Goal: Task Accomplishment & Management: Complete application form

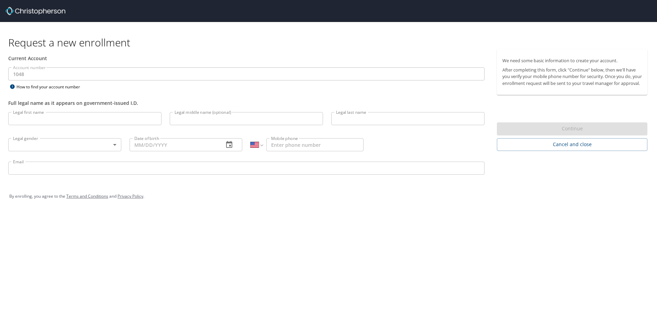
select select "US"
click at [44, 145] on body "Request a new enrollment Current Account Account number 1048 Account number How…" at bounding box center [328, 164] width 657 height 328
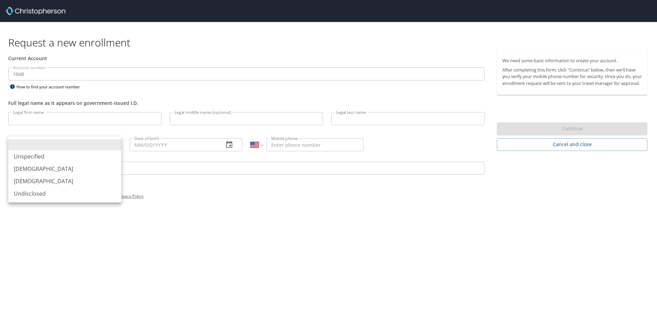
click at [33, 168] on li "[DEMOGRAPHIC_DATA]" at bounding box center [64, 169] width 113 height 12
type input "[DEMOGRAPHIC_DATA]"
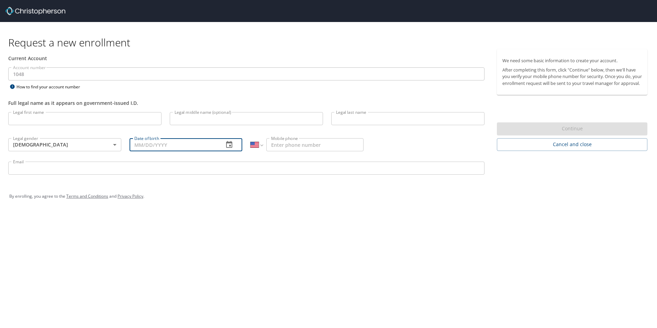
drag, startPoint x: 137, startPoint y: 144, endPoint x: 158, endPoint y: 148, distance: 21.0
click at [137, 144] on input "Date of birth" at bounding box center [174, 144] width 89 height 13
click at [308, 221] on div "Request a new enrollment Current Account Account number 1048 Account number How…" at bounding box center [328, 164] width 657 height 328
select select "US"
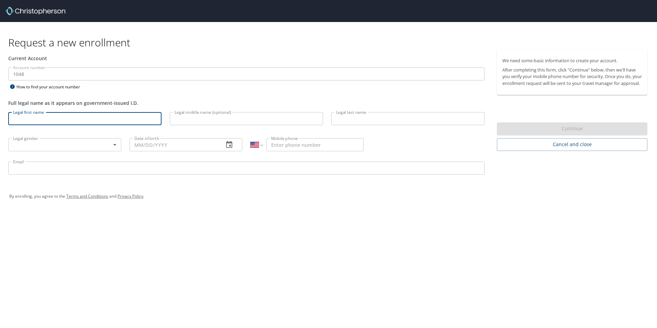
click at [49, 120] on input "Legal first name" at bounding box center [84, 118] width 153 height 13
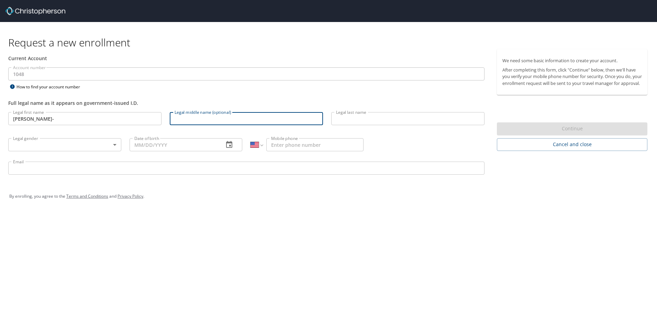
click at [37, 120] on input "[PERSON_NAME]-" at bounding box center [84, 118] width 153 height 13
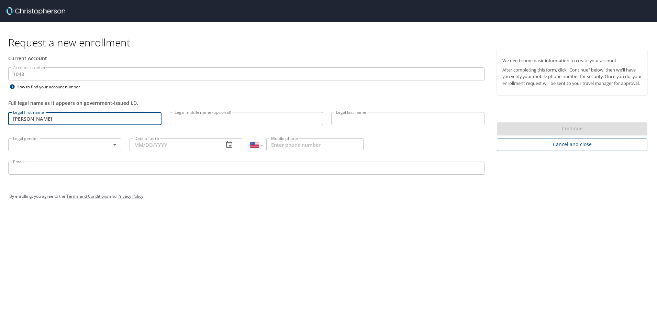
type input "[PERSON_NAME]"
click at [200, 119] on input "Legal middle name (optional)" at bounding box center [246, 118] width 153 height 13
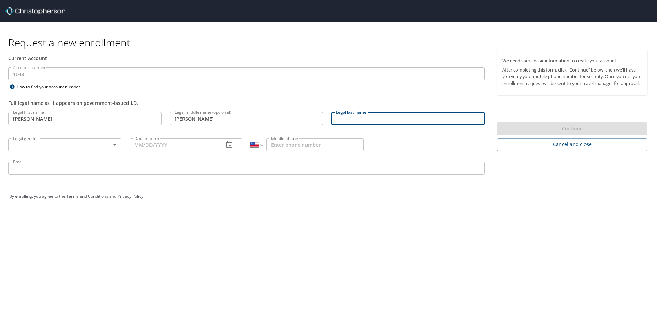
drag, startPoint x: 200, startPoint y: 119, endPoint x: 176, endPoint y: 119, distance: 24.1
click at [178, 120] on input "[PERSON_NAME]" at bounding box center [246, 118] width 153 height 13
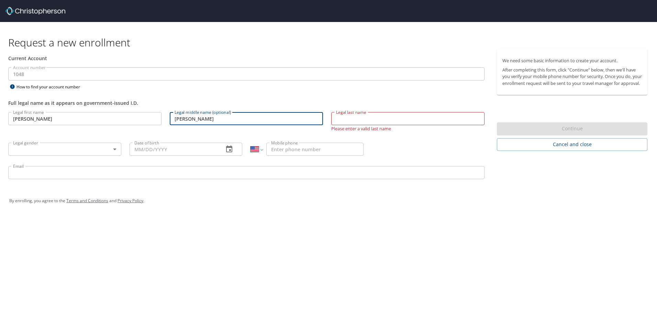
type input "M"
click at [343, 118] on input "Legal last name" at bounding box center [407, 118] width 153 height 13
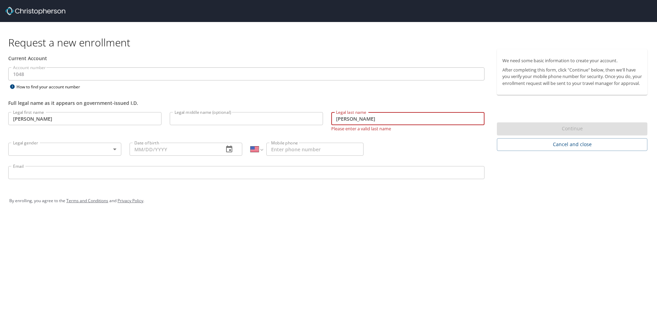
type input "[PERSON_NAME]"
click at [217, 236] on div "Request a new enrollment Current Account Account number 1048 Account number How…" at bounding box center [328, 164] width 657 height 328
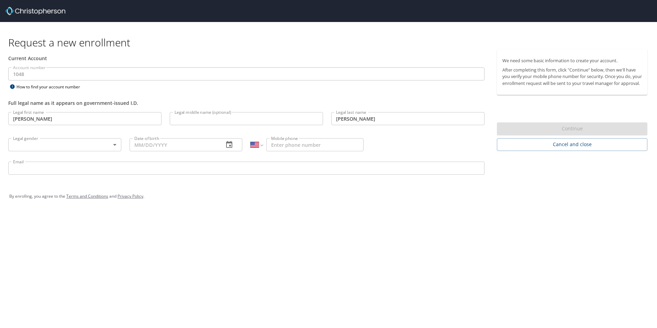
click at [198, 114] on input "Legal middle name (optional)" at bounding box center [246, 118] width 153 height 13
drag, startPoint x: 195, startPoint y: 91, endPoint x: 189, endPoint y: 93, distance: 6.1
click at [195, 91] on div "Full legal name as it appears on government-issued I.D." at bounding box center [246, 99] width 485 height 17
click at [31, 143] on body "Request a new enrollment Current Account Account number 1048 Account number How…" at bounding box center [328, 164] width 657 height 328
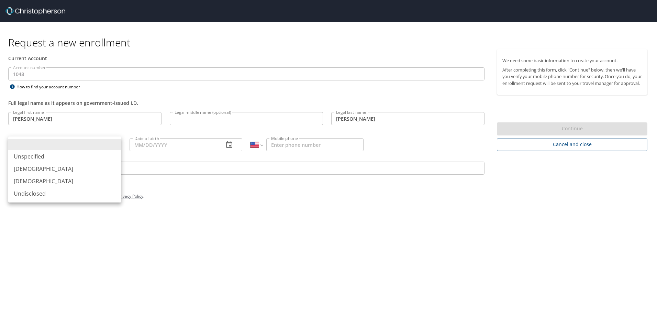
click at [30, 167] on li "[DEMOGRAPHIC_DATA]" at bounding box center [64, 169] width 113 height 12
type input "[DEMOGRAPHIC_DATA]"
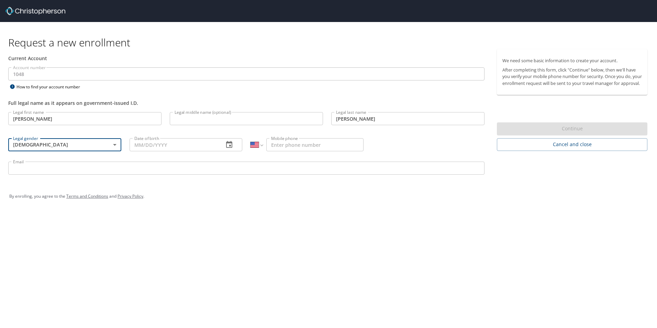
drag, startPoint x: 154, startPoint y: 143, endPoint x: 168, endPoint y: 148, distance: 14.9
click at [154, 143] on input "Date of birth" at bounding box center [174, 144] width 89 height 13
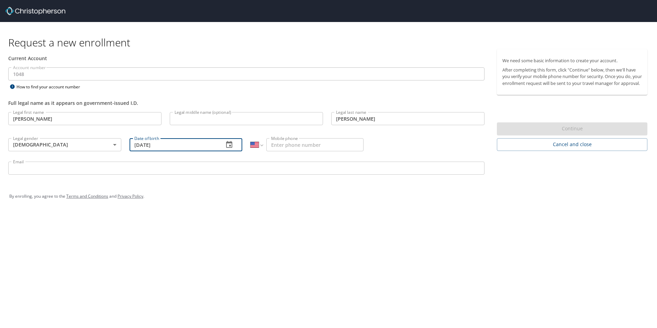
type input "[DATE]"
click at [328, 212] on div "Request a new enrollment Current Account Account number 1048 Account number How…" at bounding box center [328, 164] width 657 height 328
click at [301, 142] on input "Mobile phone" at bounding box center [314, 144] width 97 height 13
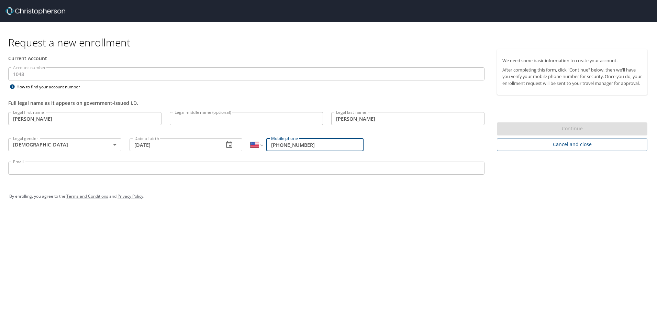
type input "[PHONE_NUMBER]"
click at [50, 168] on input "Email" at bounding box center [246, 168] width 476 height 13
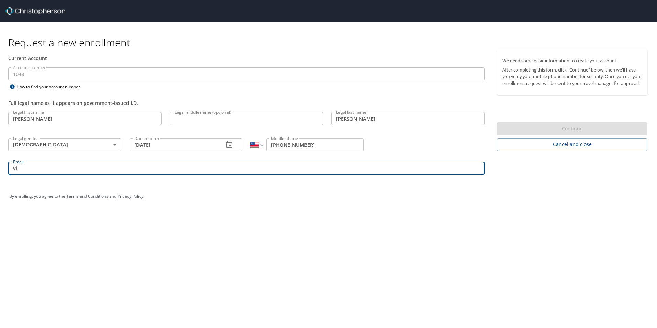
type input "[PERSON_NAME][EMAIL_ADDRESS][PERSON_NAME][DOMAIN_NAME]"
type input "Associate Housing Approval"
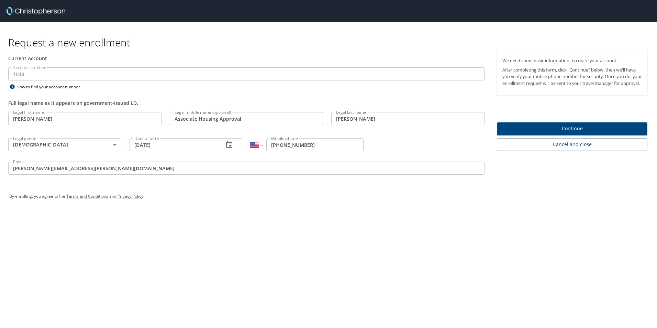
drag, startPoint x: 310, startPoint y: 226, endPoint x: 307, endPoint y: 220, distance: 6.6
click at [310, 226] on div "Request a new enrollment Current Account Account number 1048 Account number How…" at bounding box center [328, 164] width 657 height 328
drag, startPoint x: 264, startPoint y: 118, endPoint x: 153, endPoint y: 124, distance: 111.5
click at [153, 124] on div "Legal first name [PERSON_NAME] Legal first name Legal middle name (optional) As…" at bounding box center [246, 144] width 485 height 73
click at [346, 214] on div "Request a new enrollment Current Account Account number 1048 Account number How…" at bounding box center [328, 164] width 657 height 328
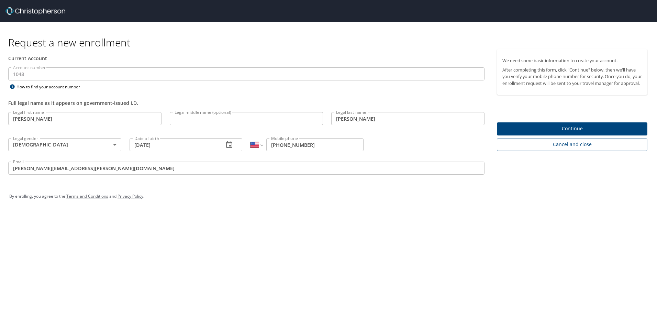
drag, startPoint x: 263, startPoint y: 192, endPoint x: 262, endPoint y: 183, distance: 9.3
click at [262, 193] on div "By enrolling, you agree to the Terms and Conditions and Privacy Policy ." at bounding box center [328, 196] width 639 height 17
